Goal: Task Accomplishment & Management: Use online tool/utility

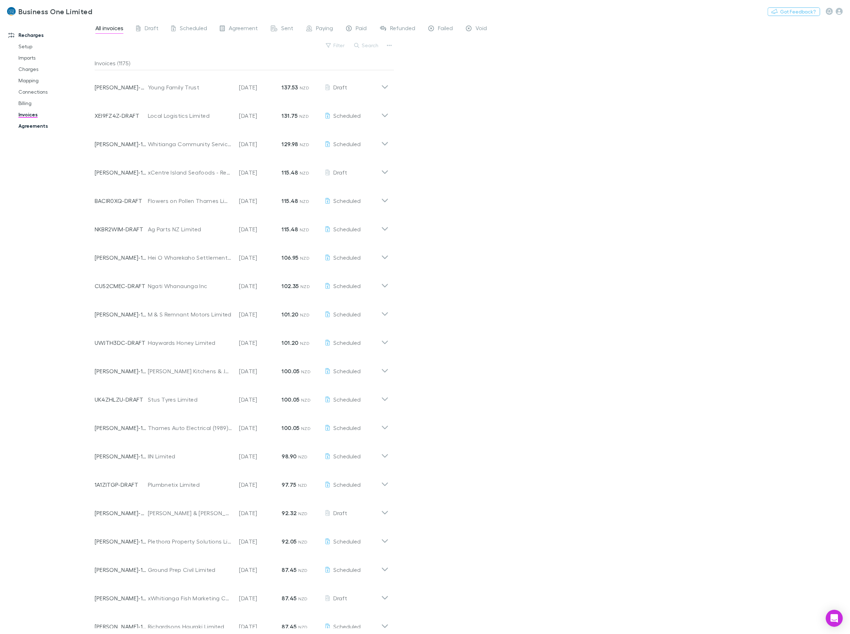
click at [42, 128] on link "Agreements" at bounding box center [55, 125] width 89 height 11
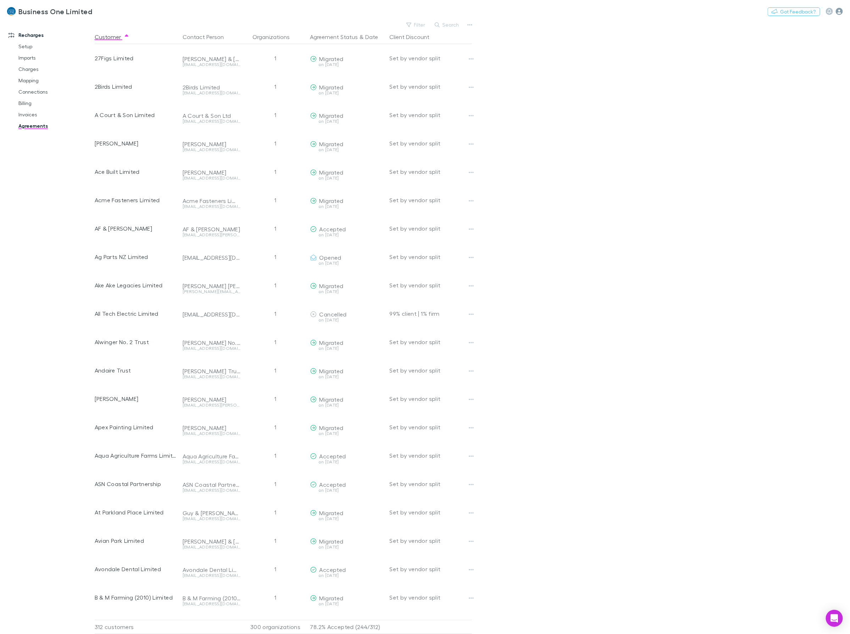
click at [842, 11] on icon "button" at bounding box center [839, 11] width 7 height 7
click at [770, 157] on span "Integrations" at bounding box center [795, 154] width 86 height 9
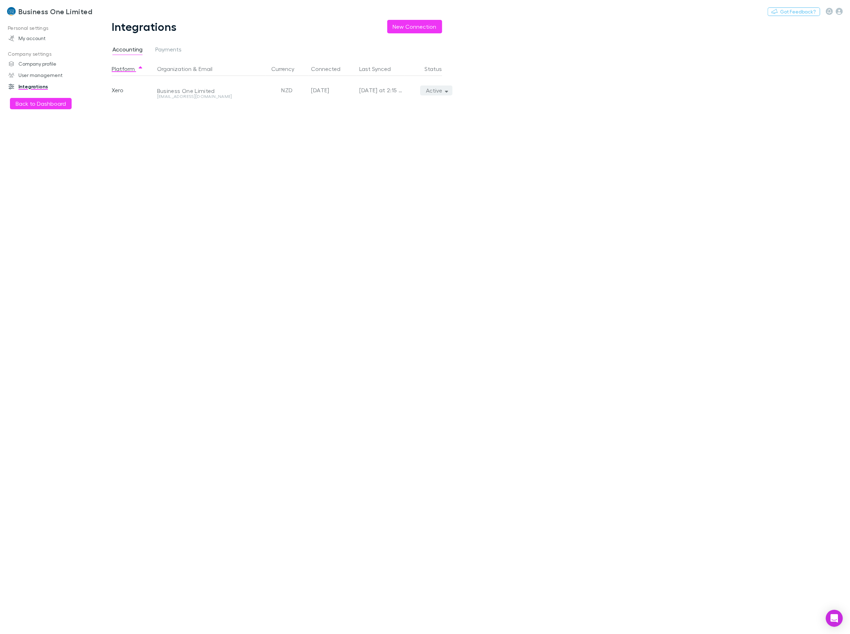
click at [441, 86] on button "Active" at bounding box center [436, 90] width 32 height 10
click at [381, 114] on p "We'll fetch all new contacts since last sync" at bounding box center [404, 115] width 86 height 13
click at [184, 286] on div at bounding box center [425, 317] width 850 height 634
click at [180, 241] on div "Platform Organization & Email Currency Connected Last Synced Status Xero Busine…" at bounding box center [283, 348] width 342 height 572
click at [34, 103] on button "Back to Dashboard" at bounding box center [41, 103] width 62 height 11
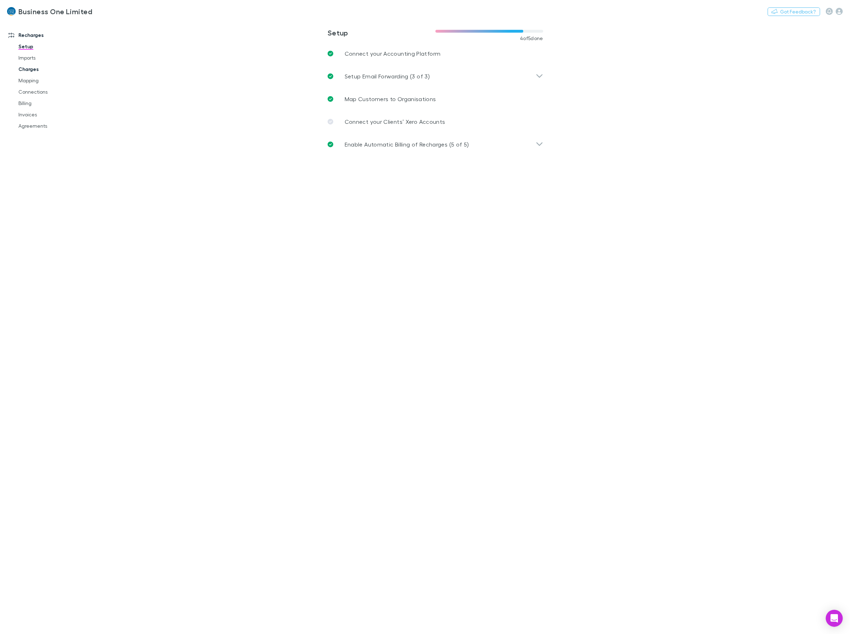
click at [29, 70] on link "Charges" at bounding box center [55, 68] width 89 height 11
click at [29, 80] on link "Mapping" at bounding box center [55, 80] width 89 height 11
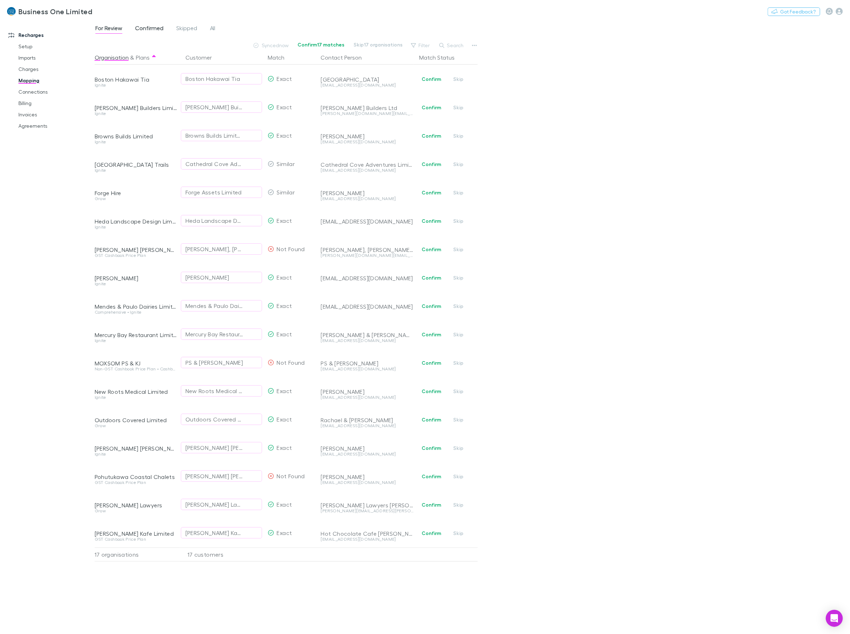
click at [149, 30] on span "Confirmed" at bounding box center [149, 28] width 28 height 9
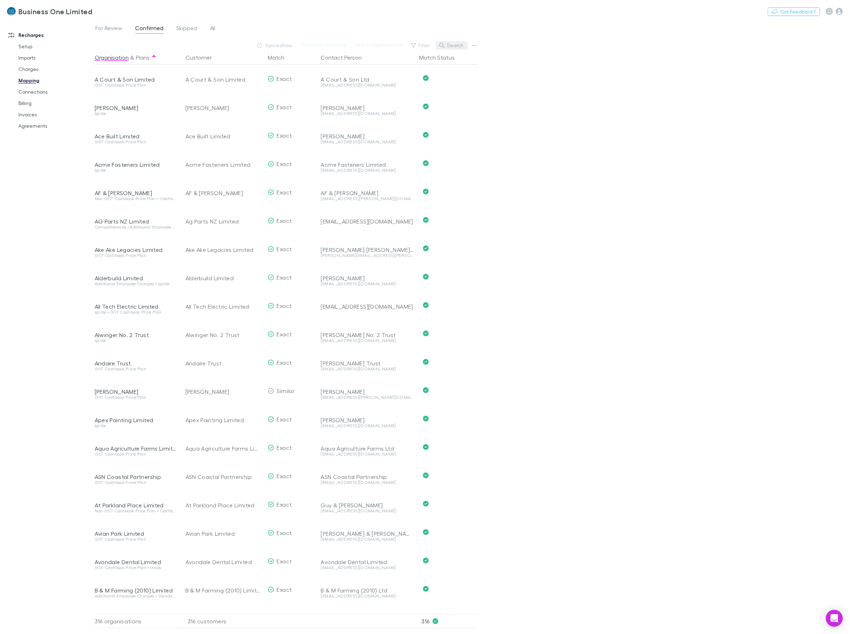
click at [457, 46] on button "Search" at bounding box center [452, 45] width 32 height 9
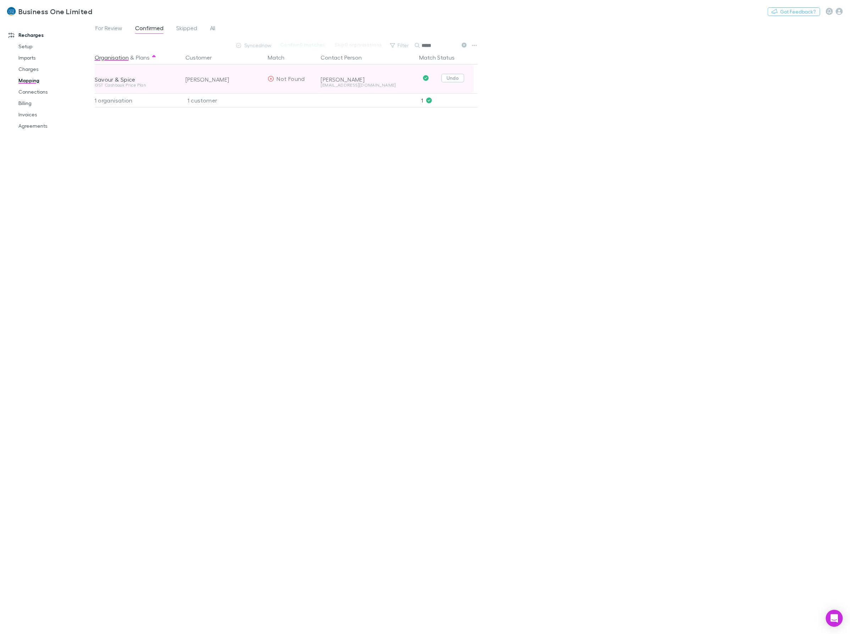
type input "*****"
click at [459, 77] on button "Undo" at bounding box center [453, 78] width 23 height 9
click at [463, 44] on icon at bounding box center [464, 45] width 5 height 5
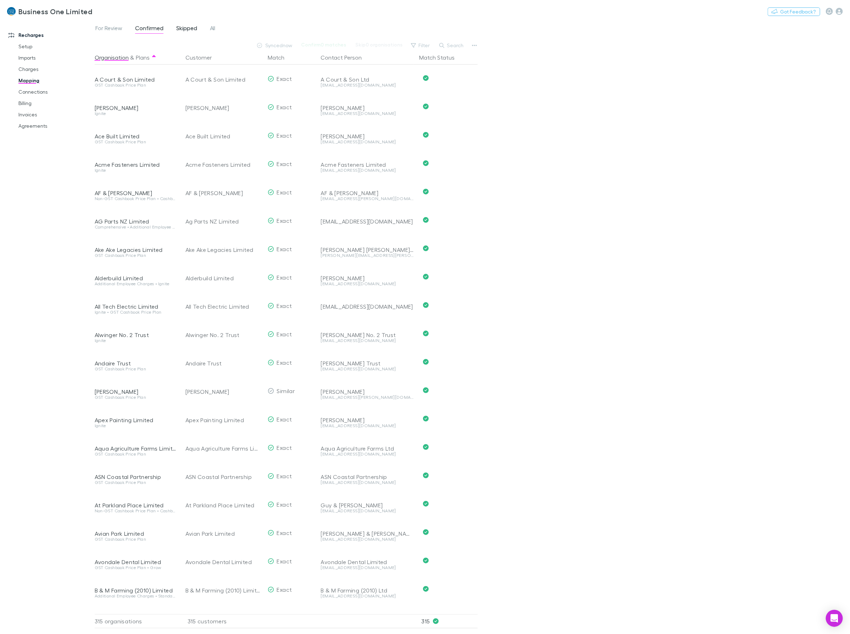
click at [192, 30] on span "Skipped" at bounding box center [186, 28] width 21 height 9
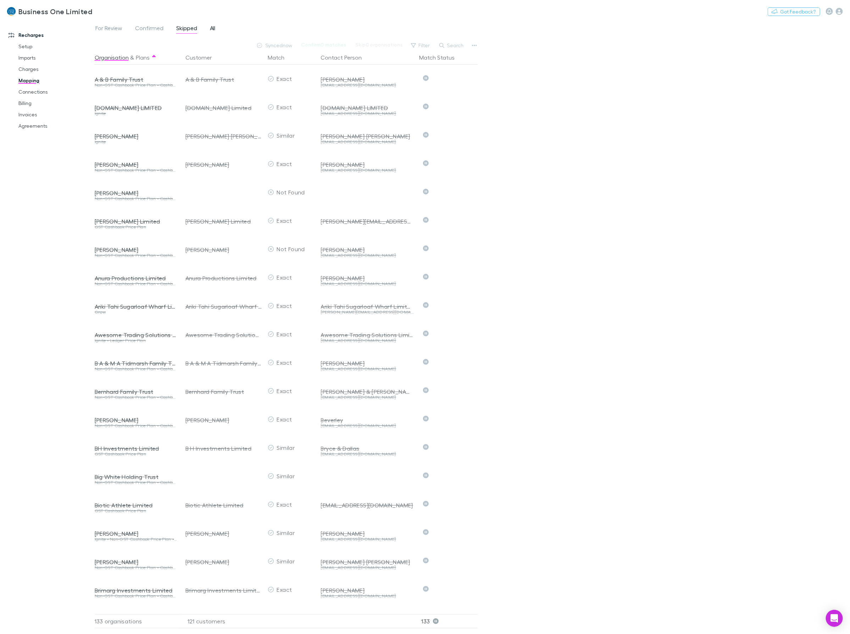
click at [216, 28] on link "All" at bounding box center [212, 28] width 7 height 11
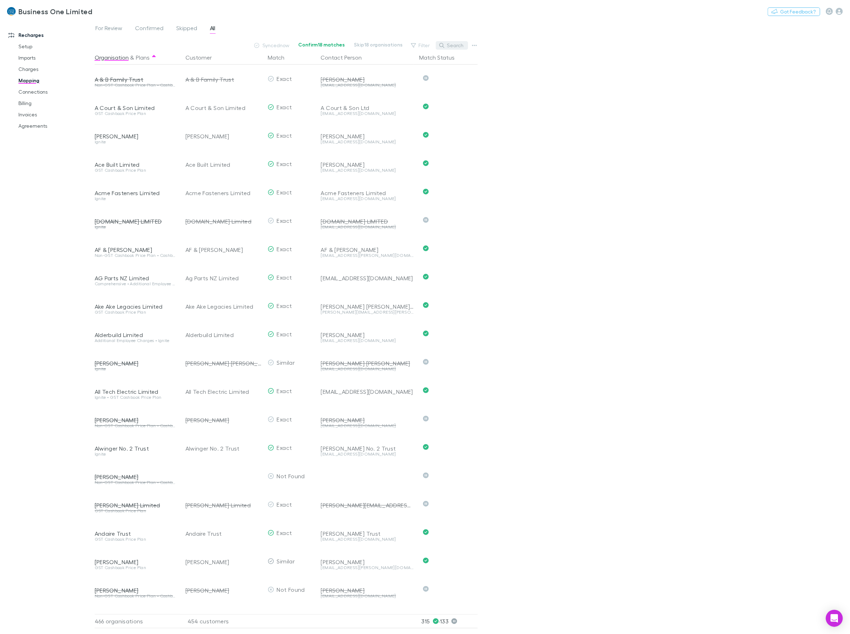
click at [453, 44] on button "Search" at bounding box center [452, 45] width 32 height 9
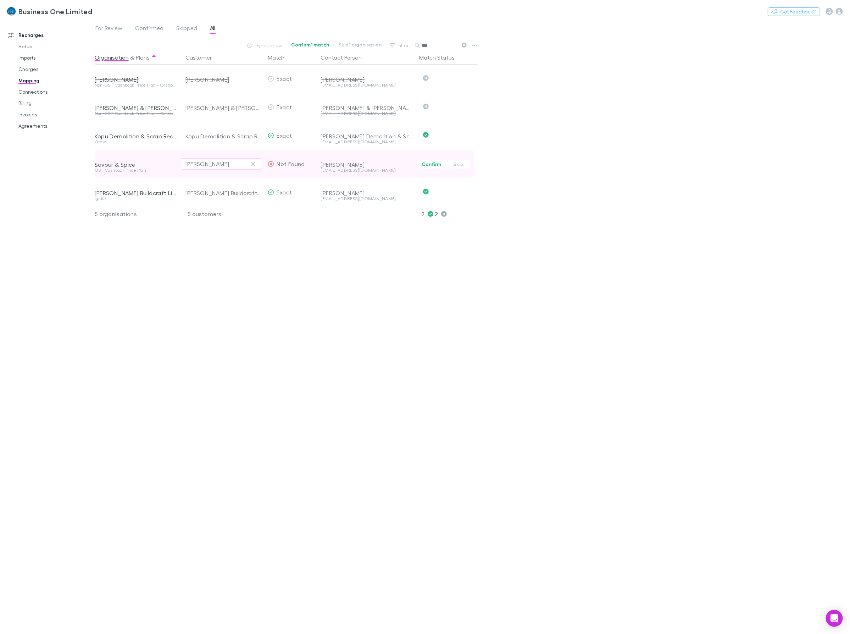
type input "***"
click at [229, 163] on div "[PERSON_NAME]" at bounding box center [207, 164] width 44 height 9
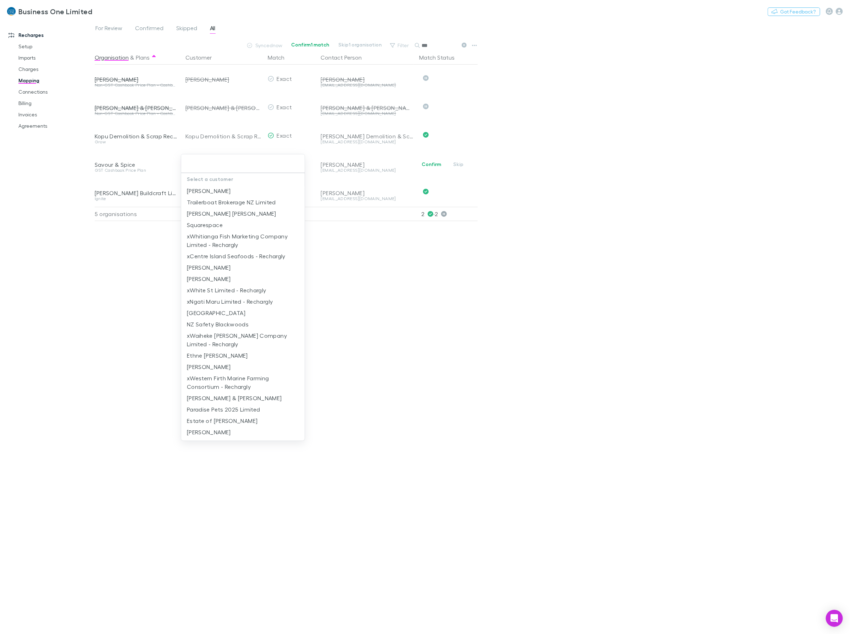
type input "*"
click at [231, 273] on li "xJacqueline [PERSON_NAME] - Rechargly" at bounding box center [242, 278] width 123 height 11
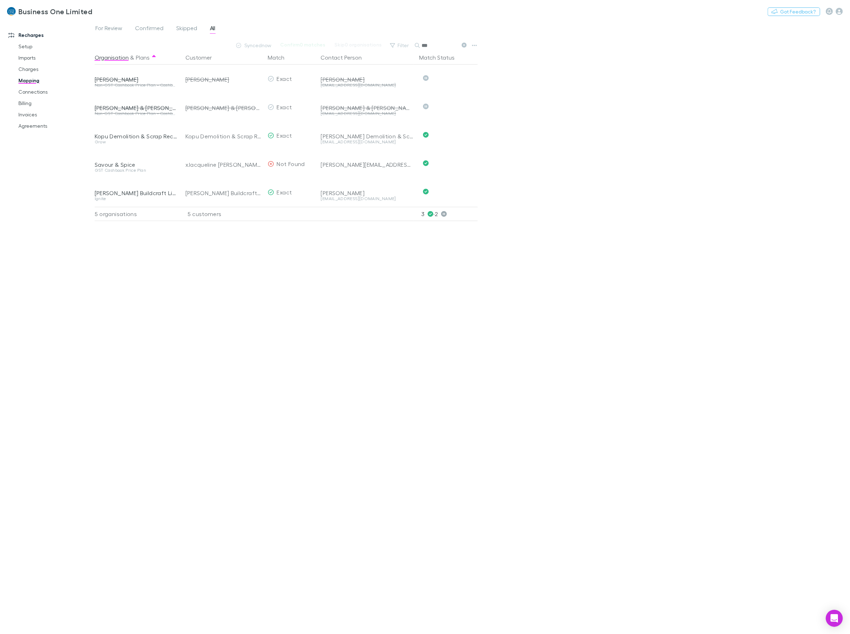
click at [303, 299] on div "Organisation & Plans Customer Match Contact Person Match Status [PERSON_NAME] N…" at bounding box center [287, 339] width 385 height 578
click at [339, 444] on div "Organisation & Plans Customer Match Contact Person Match Status [PERSON_NAME] N…" at bounding box center [287, 339] width 385 height 578
click at [34, 45] on link "Setup" at bounding box center [55, 46] width 89 height 11
